Goal: Task Accomplishment & Management: Manage account settings

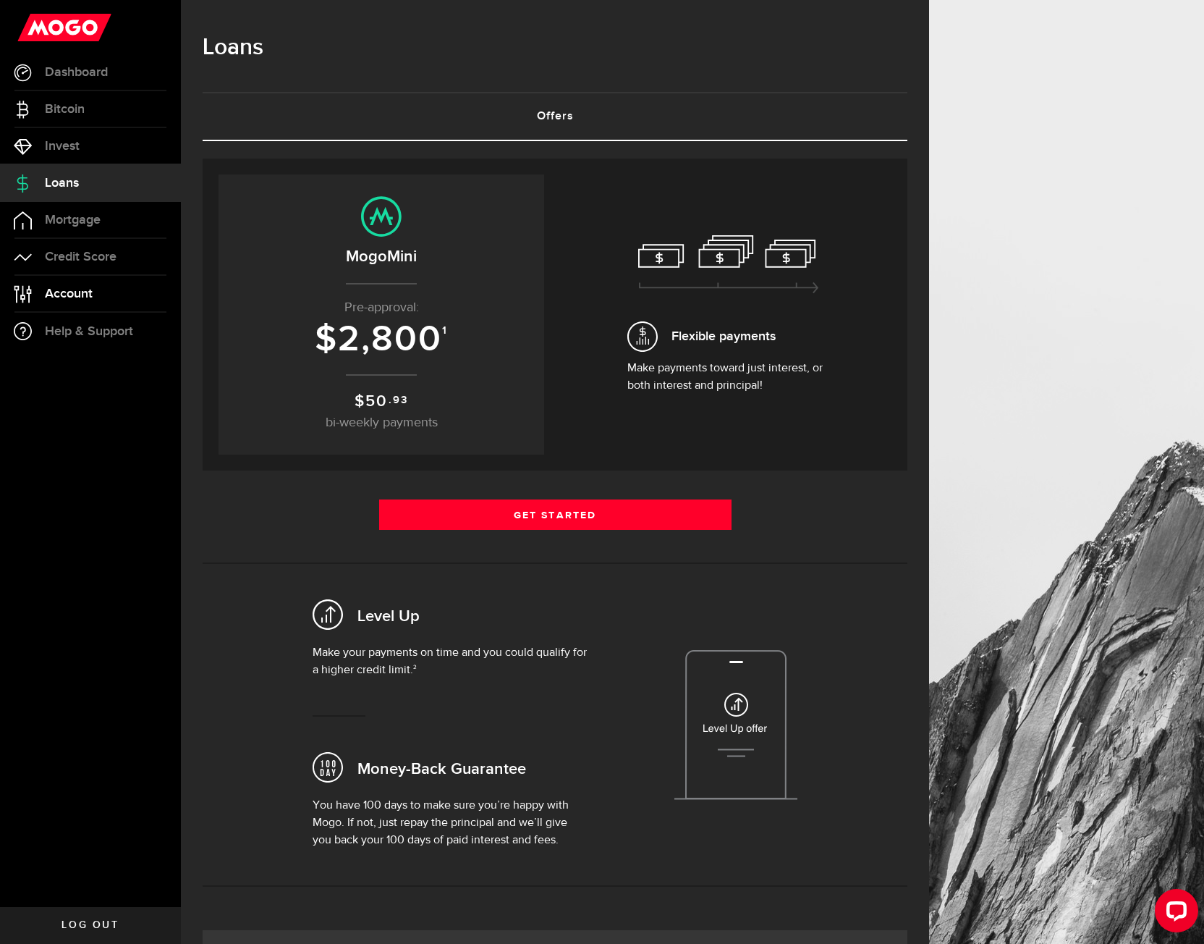
click at [110, 300] on link "Account Compte" at bounding box center [90, 294] width 181 height 36
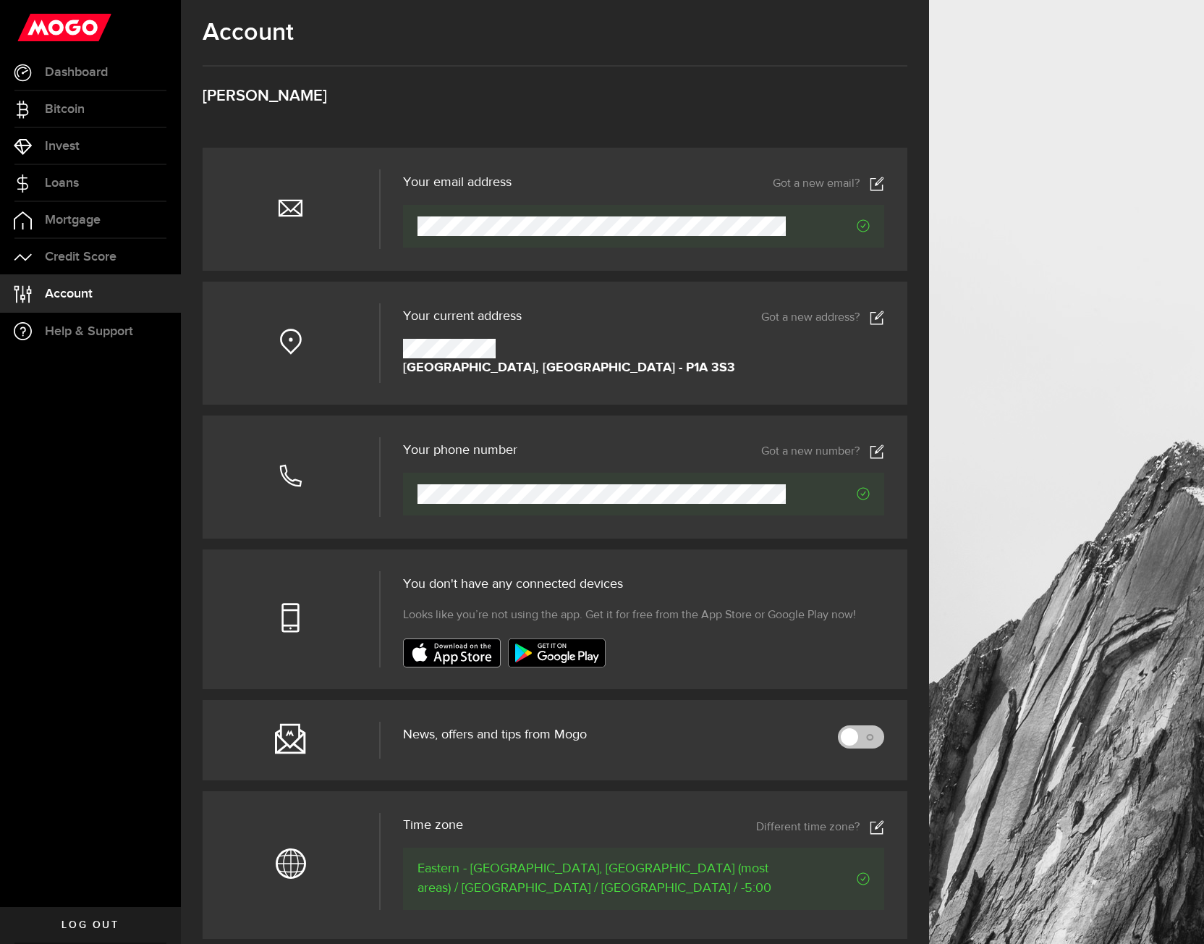
click at [884, 452] on icon at bounding box center [877, 451] width 14 height 14
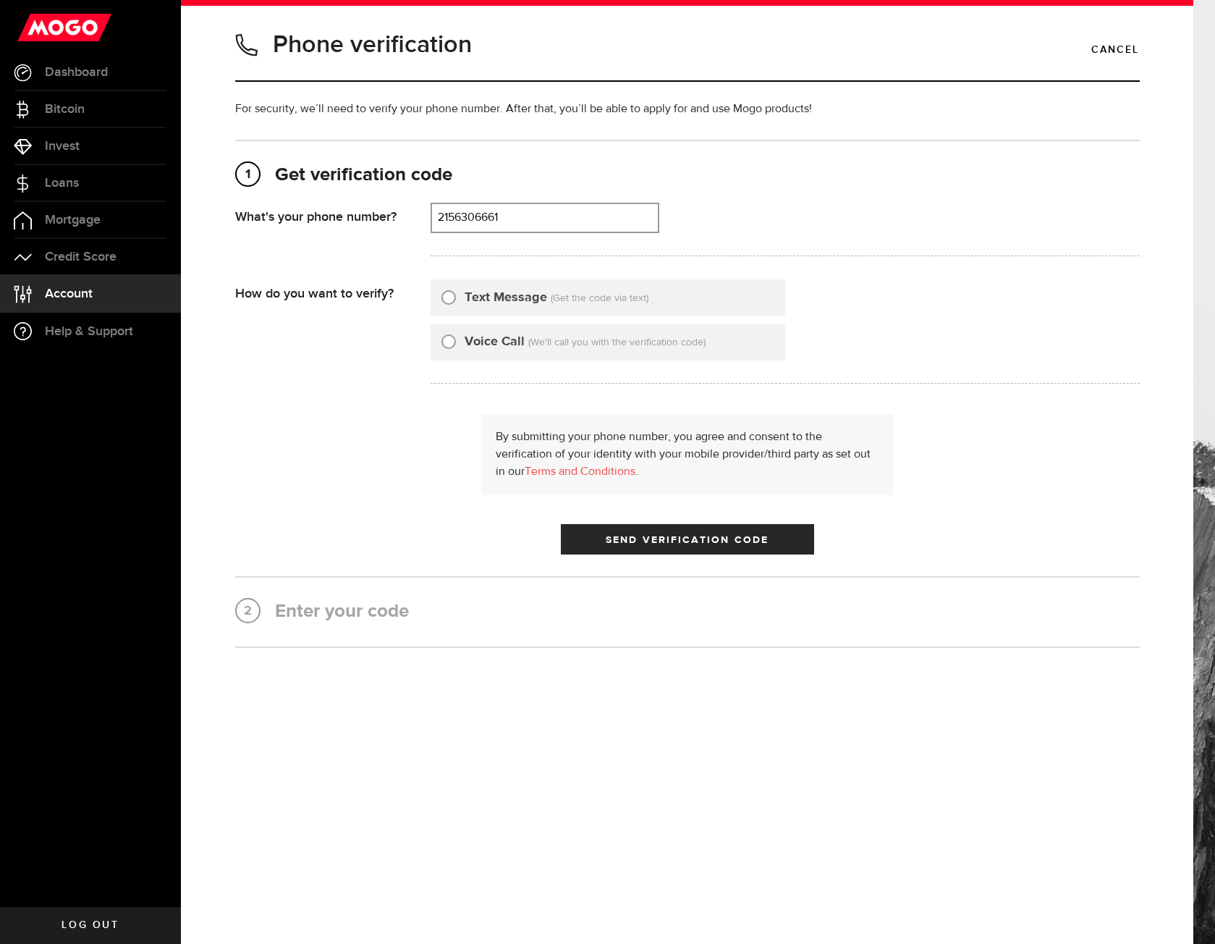
click at [517, 235] on div "That doesn't look like a valid phone number. Try again? [PHONE_NUMBER] (000) 00…" at bounding box center [785, 230] width 709 height 54
click at [543, 219] on input "2156306661" at bounding box center [545, 218] width 226 height 28
type input "6477228271"
click at [455, 338] on input "Voice Call" at bounding box center [449, 339] width 14 height 14
radio input "true"
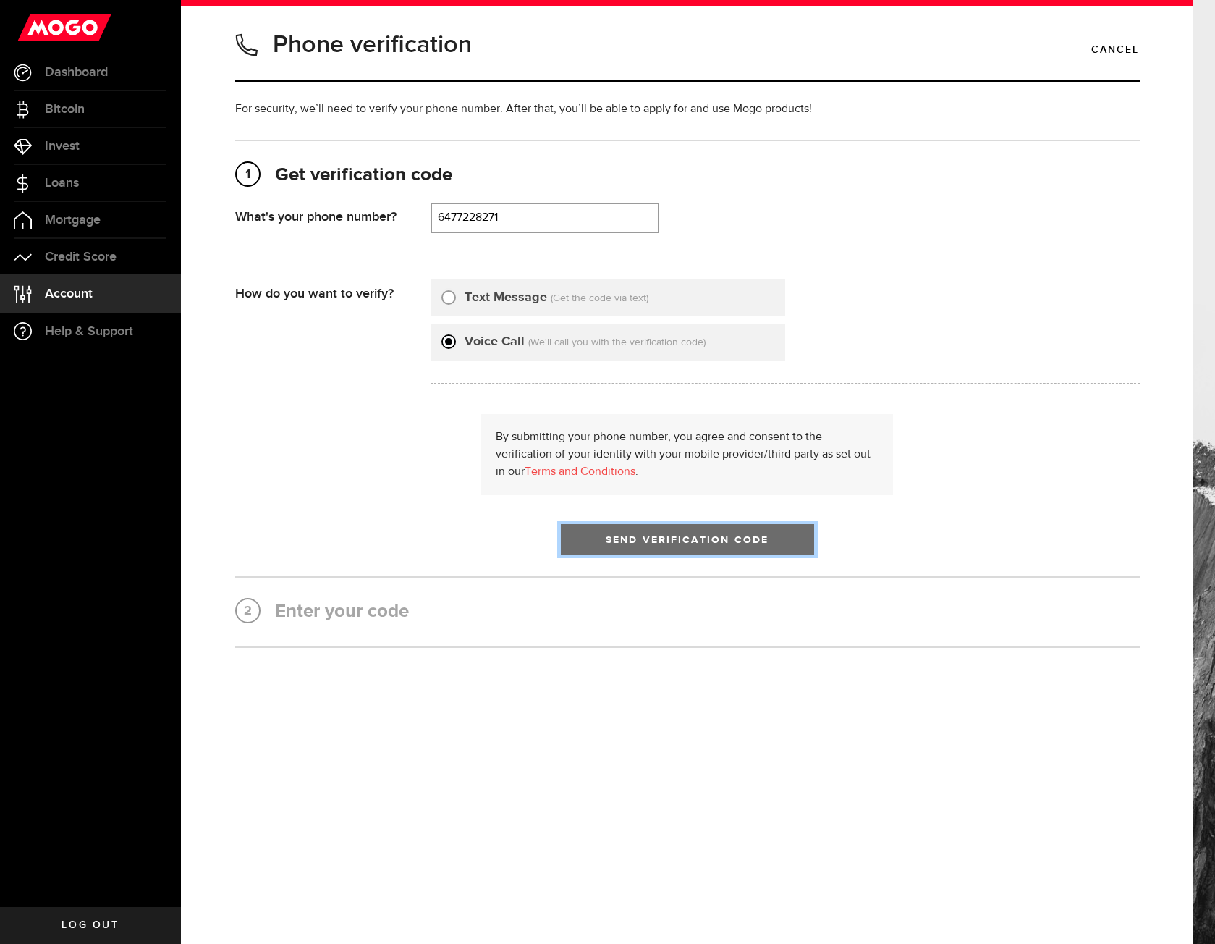
click at [714, 545] on span "Send Verification Code" at bounding box center [687, 540] width 163 height 10
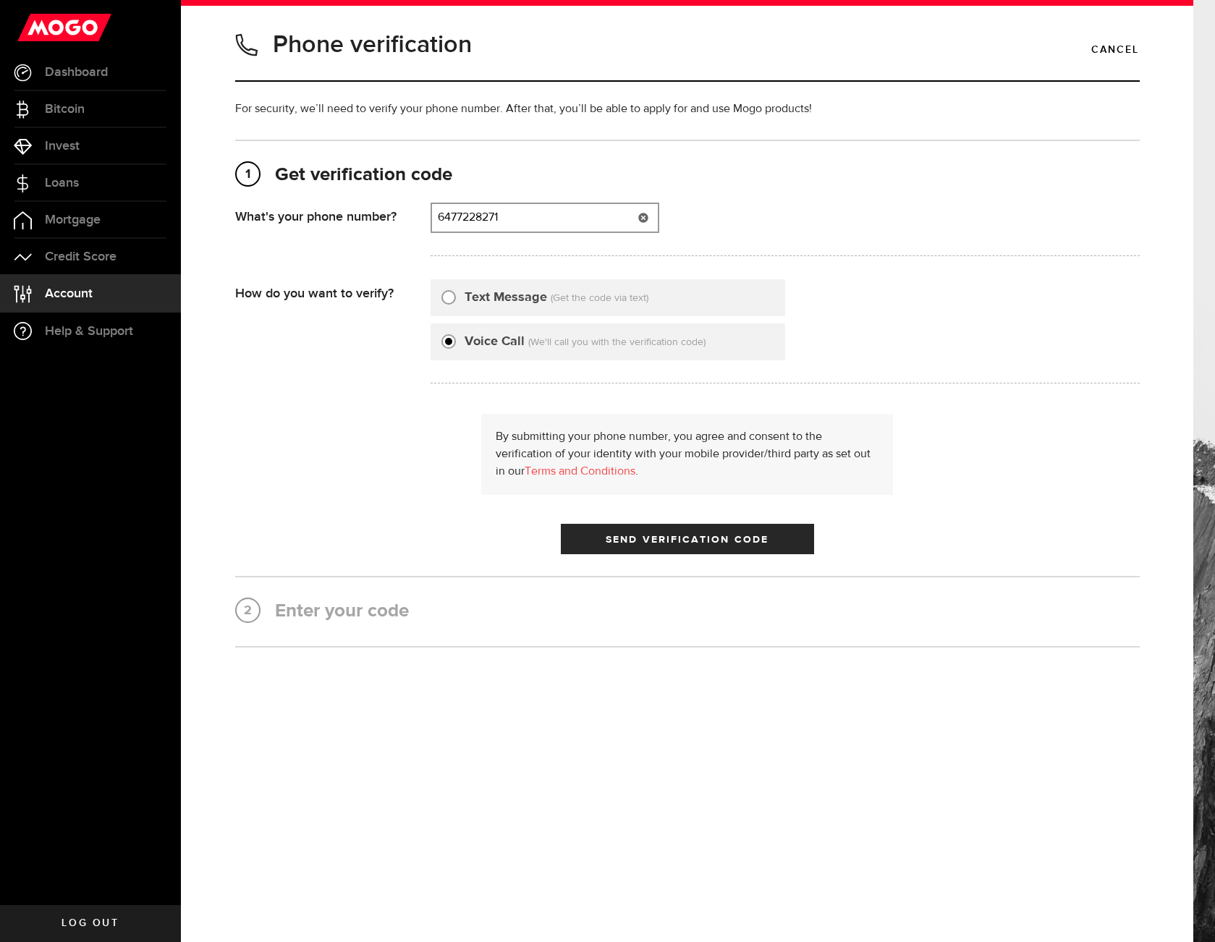
type input "6477228271"
